Goal: Information Seeking & Learning: Learn about a topic

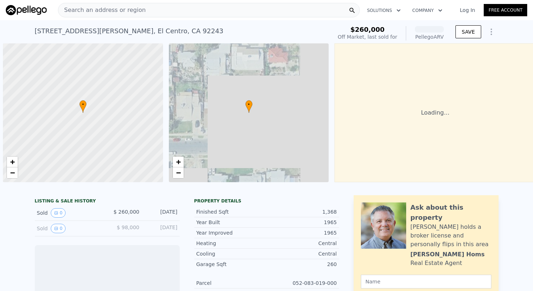
scroll to position [0, 3]
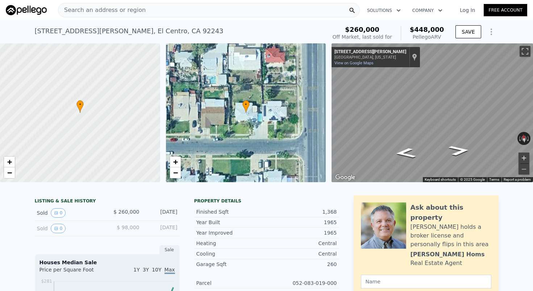
click at [522, 155] on button "Zoom in" at bounding box center [523, 158] width 11 height 11
click at [299, 78] on div "• + − • + − ← Move left → Move right ↑ Move up ↓ Move down + Zoom in - Zoom out…" at bounding box center [266, 112] width 533 height 139
click at [456, 139] on icon "Go East, W Holt Ave" at bounding box center [456, 136] width 49 height 19
click at [532, 114] on html "Search an address or region Solutions Company Open main menu Log In Free Accoun…" at bounding box center [266, 145] width 533 height 291
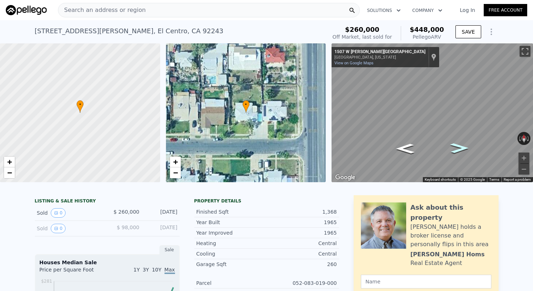
click at [460, 151] on icon "Go East, W Holt Ave" at bounding box center [459, 148] width 34 height 14
click at [532, 115] on html "Search an address or region Solutions Company Open main menu Log In Free Accoun…" at bounding box center [266, 145] width 533 height 291
click at [408, 152] on icon "Go West, W Holt Ave" at bounding box center [407, 147] width 46 height 17
click at [409, 152] on icon "Go West, W Holt Ave" at bounding box center [407, 147] width 46 height 17
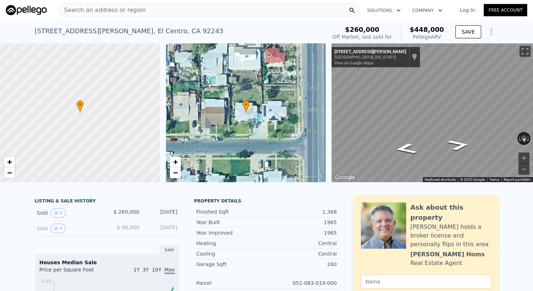
click at [328, 112] on div "← Move left → Move right ↑ Move up ↓ Move down + Zoom in - Zoom out [STREET_ADD…" at bounding box center [428, 112] width 201 height 139
click at [455, 145] on icon "Go East, W Holt Ave" at bounding box center [458, 145] width 41 height 16
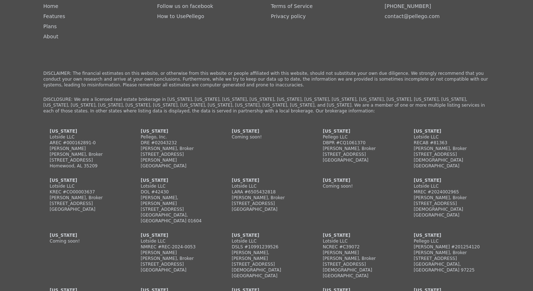
scroll to position [1526, 0]
